Goal: Find contact information: Find contact information

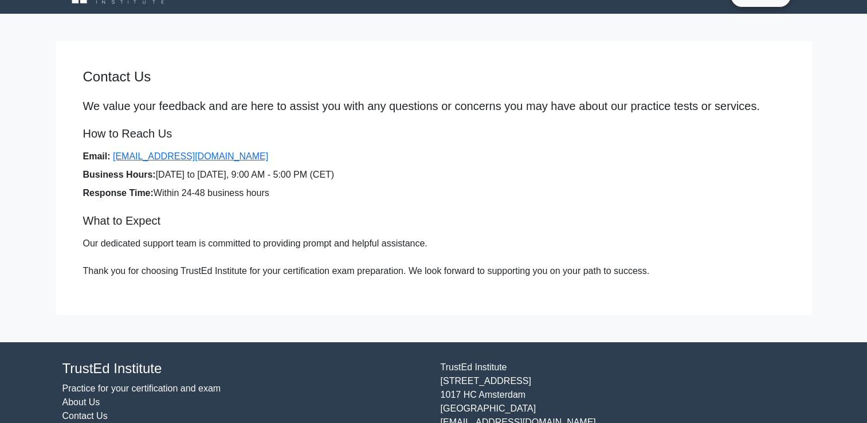
scroll to position [69, 0]
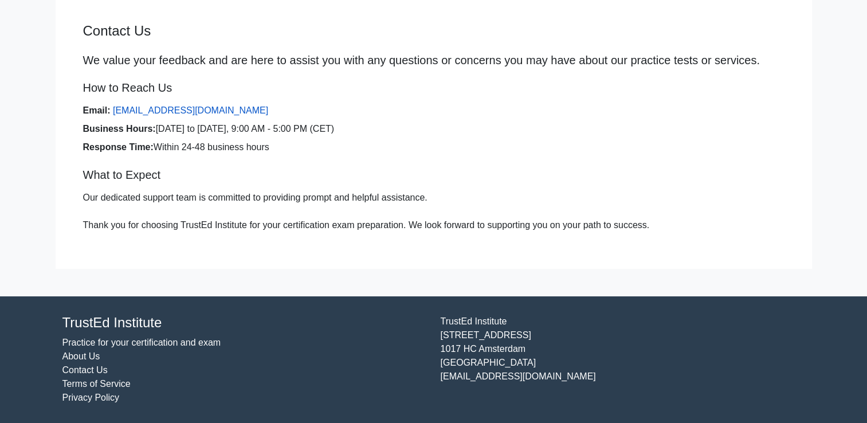
click at [206, 108] on link "[EMAIL_ADDRESS][DOMAIN_NAME]" at bounding box center [190, 110] width 155 height 10
click at [658, 162] on div "Contact Us We value your feedback and are here to assist you with any questions…" at bounding box center [434, 132] width 757 height 218
